Goal: Task Accomplishment & Management: Use online tool/utility

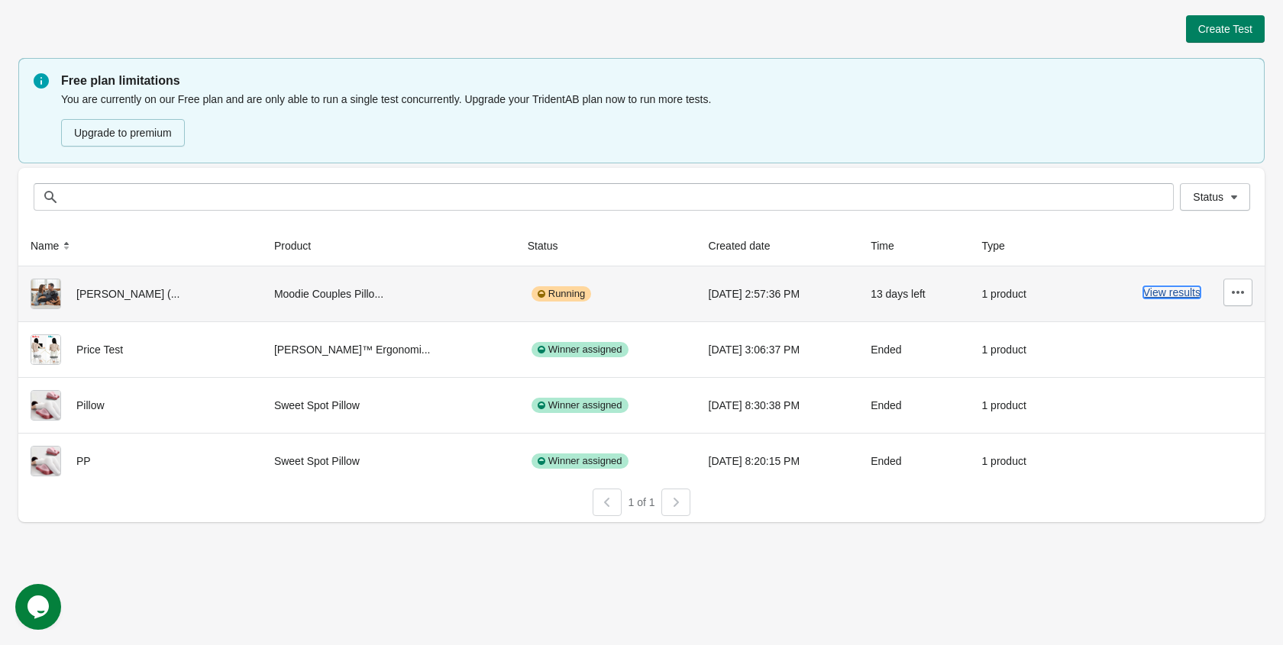
click at [1179, 293] on button "View results" at bounding box center [1171, 292] width 57 height 12
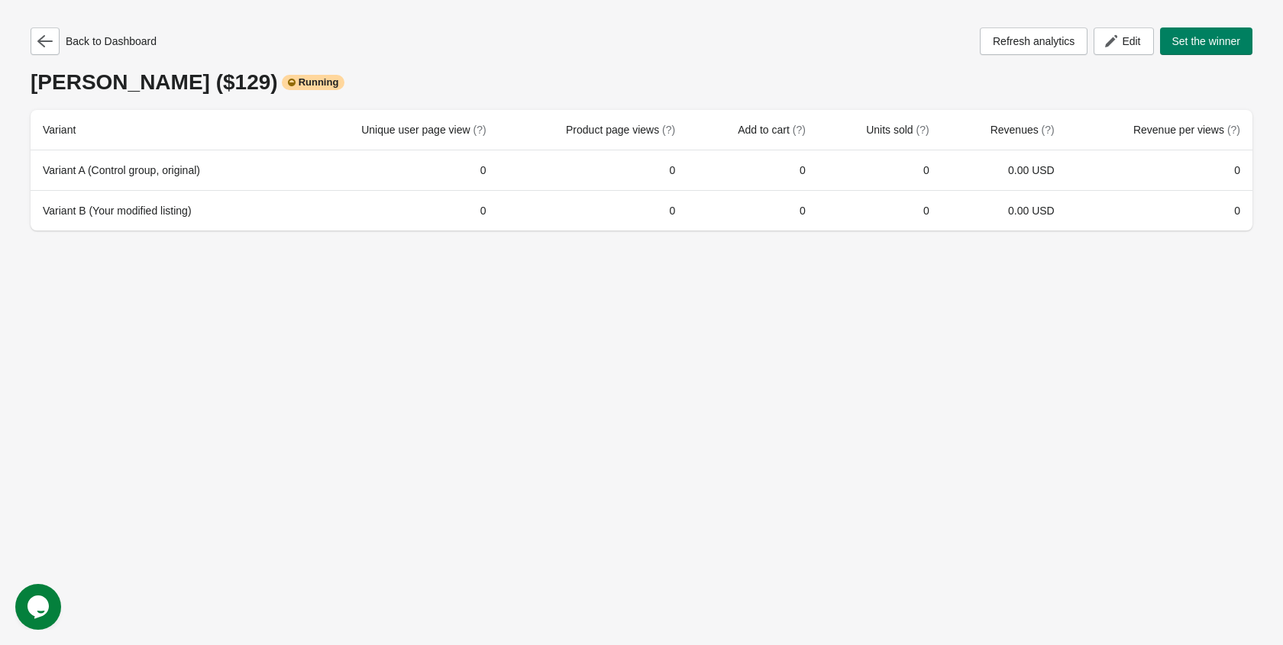
click at [719, 250] on div "Back to Dashboard Refresh analytics Edit Set the winner Moodie Pillow ($129) Ru…" at bounding box center [641, 322] width 1283 height 645
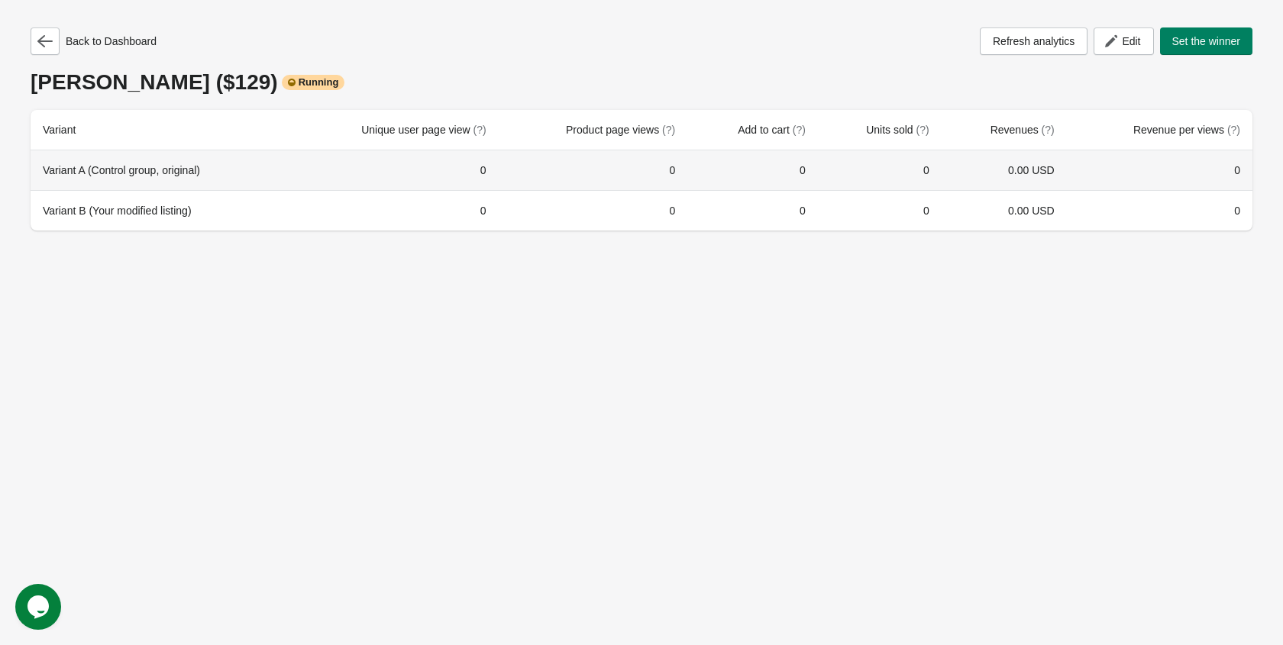
click at [204, 180] on th "Variant A (Control group, original)" at bounding box center [159, 170] width 257 height 40
click at [203, 174] on div "Variant A (Control group, original)" at bounding box center [159, 170] width 232 height 15
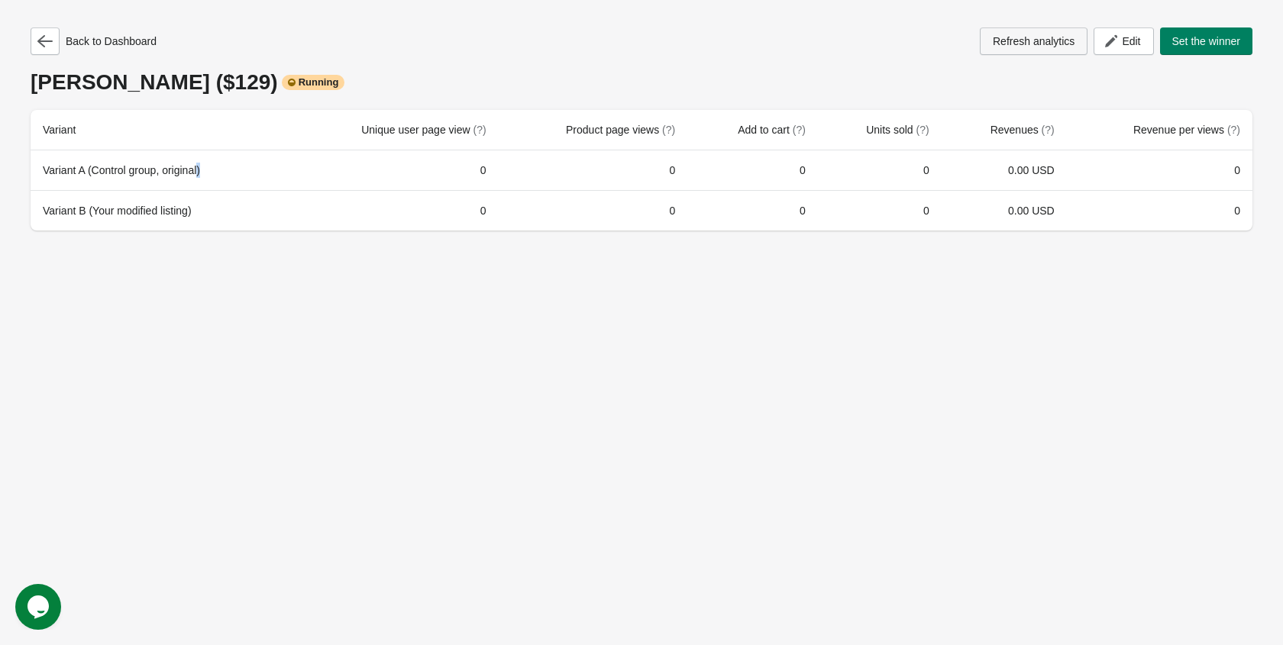
click at [1053, 35] on span "Refresh analytics" at bounding box center [1033, 41] width 82 height 12
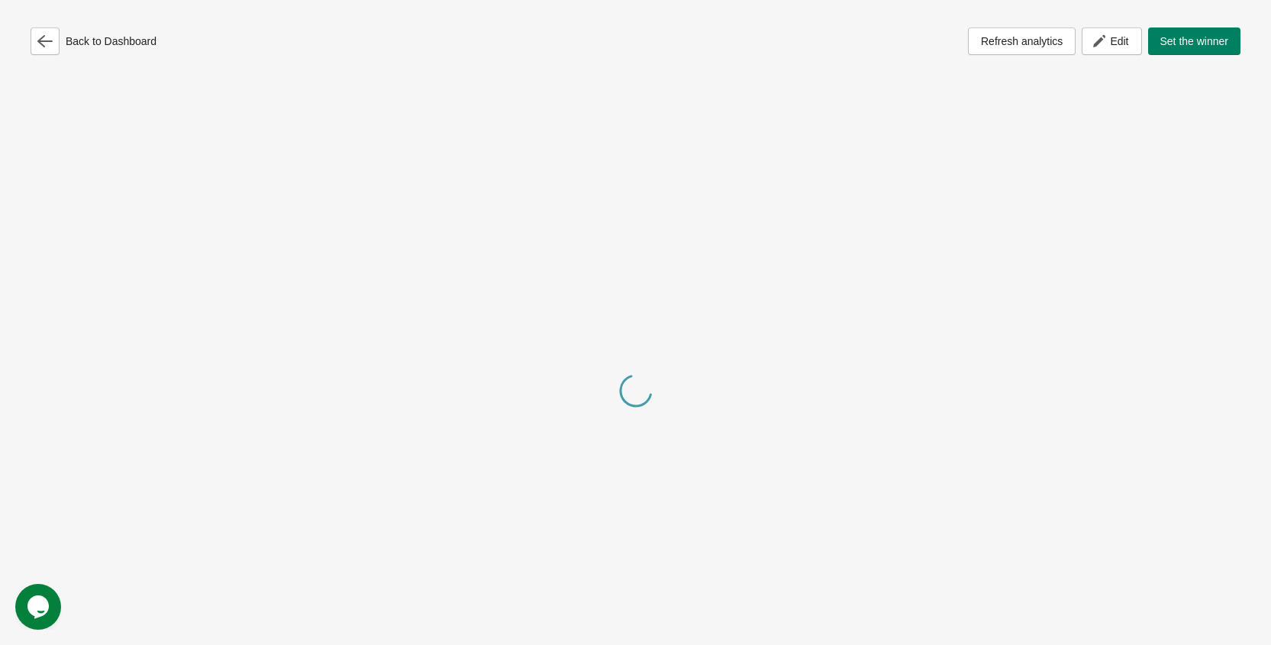
click at [663, 47] on div "Back to Dashboard Refresh analytics Edit Set the winner" at bounding box center [636, 40] width 1210 height 27
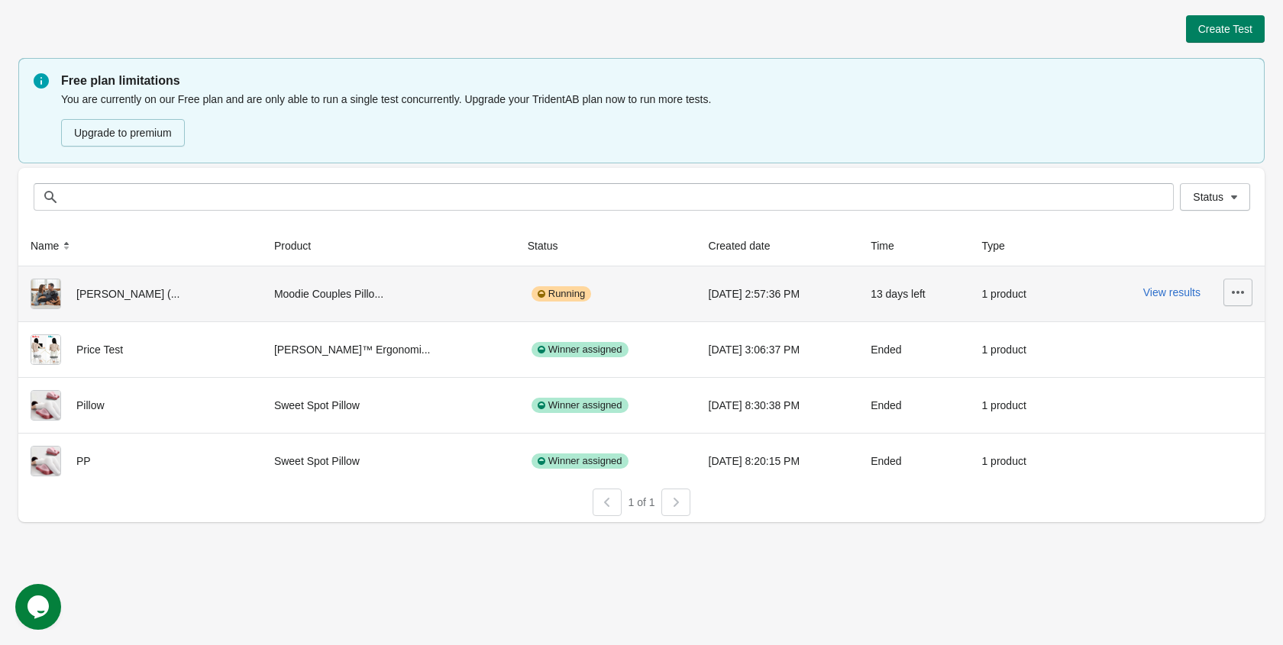
click at [1236, 292] on icon "button" at bounding box center [1237, 292] width 12 height 3
click at [1196, 393] on span "Pause" at bounding box center [1194, 394] width 91 height 15
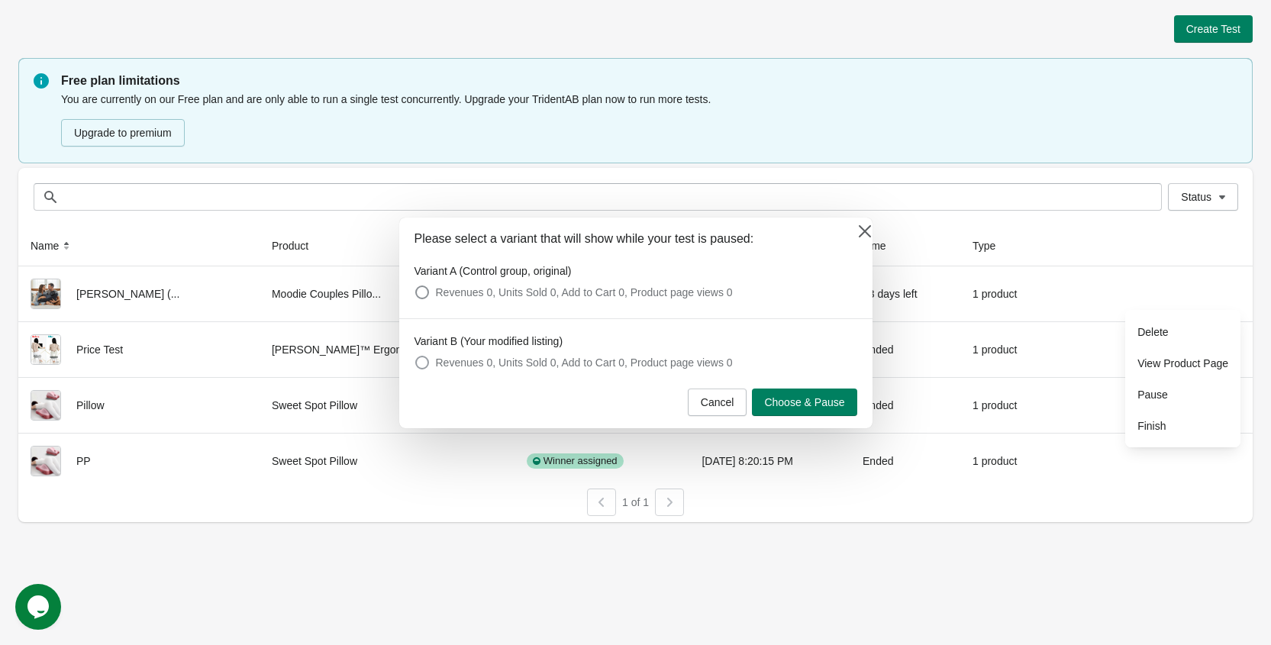
click at [528, 363] on span "Revenues 0, Units Sold 0, Add to Cart 0, Product page views 0" at bounding box center [584, 362] width 297 height 15
click at [807, 402] on span "Choose & Pause" at bounding box center [804, 402] width 80 height 12
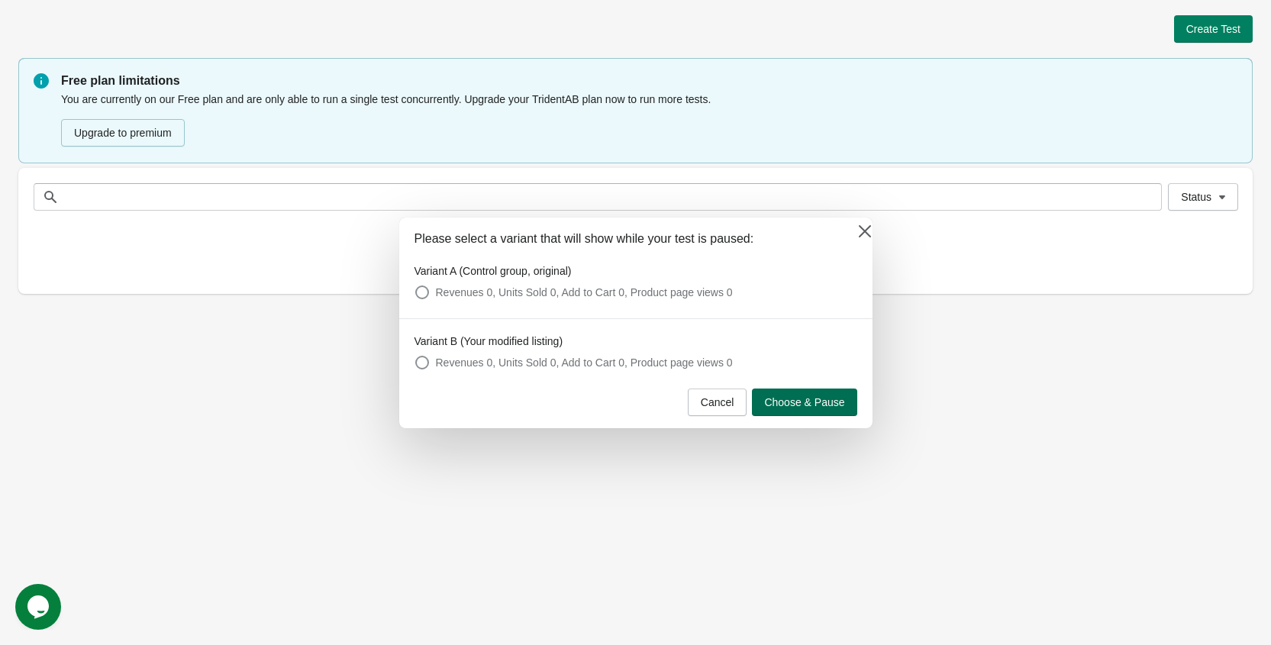
click at [828, 393] on button "Choose & Pause" at bounding box center [804, 402] width 105 height 27
click at [869, 225] on icon at bounding box center [864, 230] width 12 height 12
